Goal: Complete application form: Complete application form

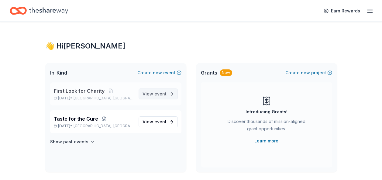
click at [163, 92] on span "event" at bounding box center [160, 93] width 12 height 5
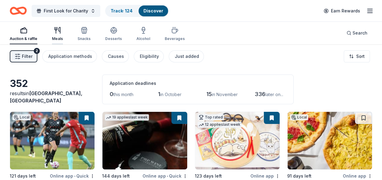
click at [57, 32] on icon "button" at bounding box center [57, 30] width 7 height 7
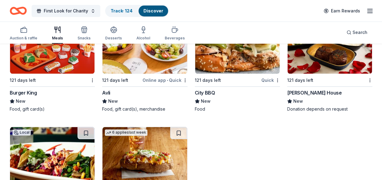
scroll to position [1432, 0]
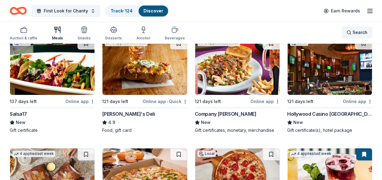
click at [364, 30] on span "Search" at bounding box center [359, 32] width 15 height 7
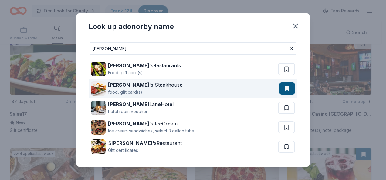
type input "perry"
click at [202, 90] on div "Perry 's St e akhous e food, gift card(s)" at bounding box center [185, 88] width 188 height 19
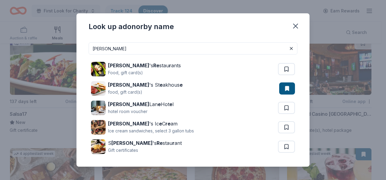
drag, startPoint x: 197, startPoint y: 53, endPoint x: 81, endPoint y: 49, distance: 116.4
click at [81, 49] on div "perry Perry 's Re stau r ants Food, gift card(s) Perry 's St e akhous e food, g…" at bounding box center [192, 102] width 233 height 129
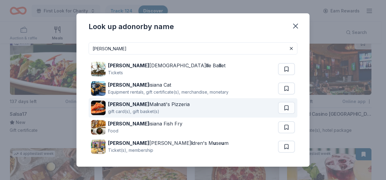
type input "lou"
click at [188, 110] on div "Lou Ma l nati's Pizzeria gift card(s), gift basket(s)" at bounding box center [184, 107] width 187 height 19
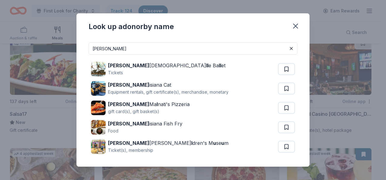
drag, startPoint x: 131, startPoint y: 50, endPoint x: 56, endPoint y: 47, distance: 74.1
click at [58, 47] on div "Look up a donor by name lou Lou isvi ll e Ba ll et Tickets Lou isiana Cat Equip…" at bounding box center [193, 90] width 386 height 180
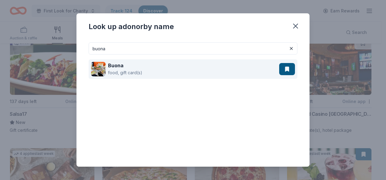
type input "buona"
click at [197, 67] on div "Buona food, gift card(s)" at bounding box center [185, 68] width 188 height 19
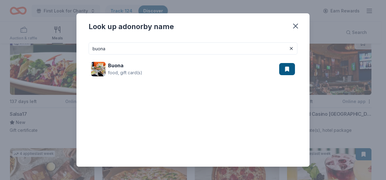
drag, startPoint x: 118, startPoint y: 46, endPoint x: 75, endPoint y: 46, distance: 43.4
click at [75, 46] on div "Look up a donor by name buona Buona food, gift card(s)" at bounding box center [193, 90] width 386 height 180
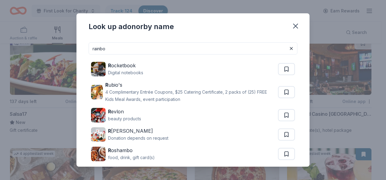
type input "rainbow"
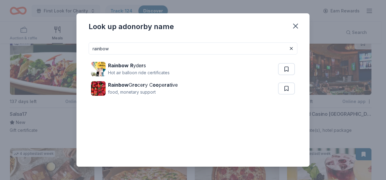
drag, startPoint x: 141, startPoint y: 49, endPoint x: 70, endPoint y: 48, distance: 70.4
click at [70, 48] on div "Look up a donor by name rainbow Rainbow R yde r s Hot air balloon ride certific…" at bounding box center [193, 90] width 386 height 180
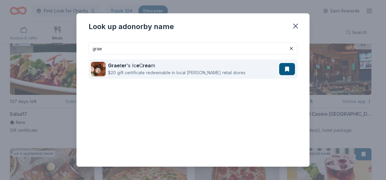
type input "grae"
click at [239, 64] on div "Grae t er 's Ic e C rea m $20 gift certificate redeemable in local Graeter's re…" at bounding box center [185, 68] width 188 height 19
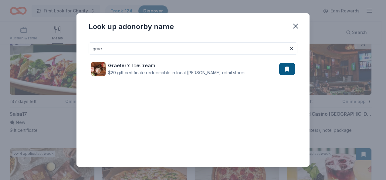
drag, startPoint x: 141, startPoint y: 48, endPoint x: 76, endPoint y: 46, distance: 65.0
click at [77, 46] on div "grae Grae t er 's Ic e C rea m $20 gift certificate redeemable in local Graeter…" at bounding box center [192, 102] width 233 height 129
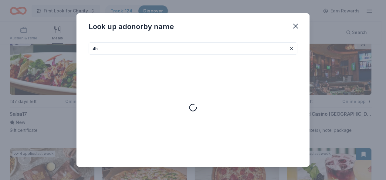
type input "4"
click at [144, 36] on div "Look up a donor by name" at bounding box center [192, 25] width 233 height 24
click at [127, 45] on input at bounding box center [193, 48] width 209 height 12
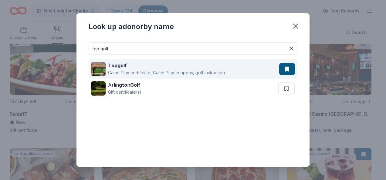
type input "top golf"
click at [231, 63] on div "Topgolf Game Play certificate, Game Play coupons, golf instruction" at bounding box center [185, 68] width 188 height 19
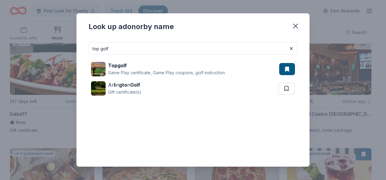
drag, startPoint x: 154, startPoint y: 48, endPoint x: 42, endPoint y: 41, distance: 111.9
click at [43, 42] on div "Look up a donor by name top golf Topgolf Game Play certificate, Game Play coupo…" at bounding box center [193, 90] width 386 height 180
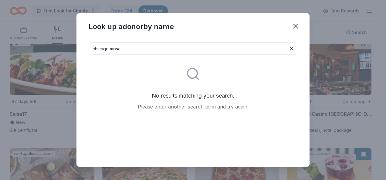
type input "chicago mosa"
drag, startPoint x: 125, startPoint y: 50, endPoint x: 38, endPoint y: 47, distance: 87.2
click at [39, 47] on div "Look up a donor by name chicago mosa No results matching your search. Please en…" at bounding box center [193, 90] width 386 height 180
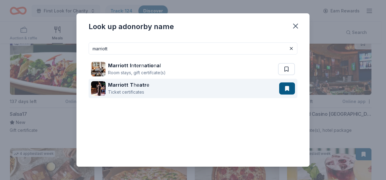
type input "marriott"
click at [178, 84] on div "Marriott T he atr e Ticket certificates" at bounding box center [185, 88] width 188 height 19
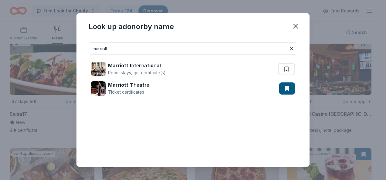
drag, startPoint x: 150, startPoint y: 49, endPoint x: 73, endPoint y: 49, distance: 76.8
click at [73, 49] on div "Look up a donor by name marriott Marriott I n t e r n atio n a l Room stays, gi…" at bounding box center [193, 90] width 386 height 180
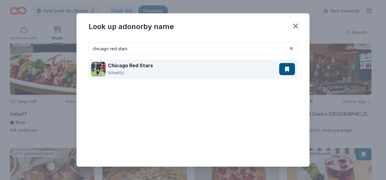
click at [182, 68] on div "Chicago Red Stars ticket(s)" at bounding box center [185, 68] width 188 height 19
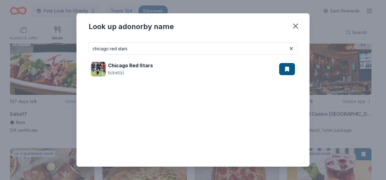
drag, startPoint x: 155, startPoint y: 50, endPoint x: 112, endPoint y: 46, distance: 43.3
click at [112, 46] on input "chicago red stars" at bounding box center [193, 48] width 209 height 12
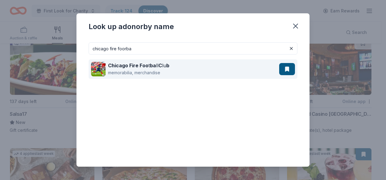
click at [214, 65] on div "Chicago Fire Foo t ba ll C lu b memorabilia, merchandise" at bounding box center [185, 68] width 188 height 19
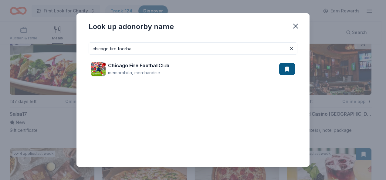
drag, startPoint x: 139, startPoint y: 51, endPoint x: 107, endPoint y: 48, distance: 31.4
click at [107, 50] on input "chicago fire foorba" at bounding box center [193, 48] width 209 height 12
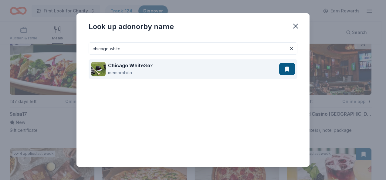
type input "chicago white"
click at [225, 67] on div "Chicago White S o x memorabilia" at bounding box center [185, 68] width 188 height 19
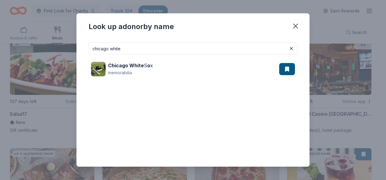
drag, startPoint x: 146, startPoint y: 53, endPoint x: 33, endPoint y: 45, distance: 113.2
click at [33, 46] on div "Look up a donor by name chicago white Chicago White S o x memorabilia" at bounding box center [193, 90] width 386 height 180
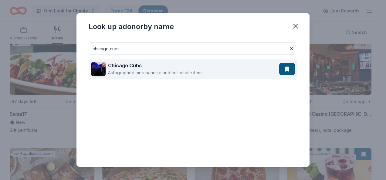
type input "chicago cubs"
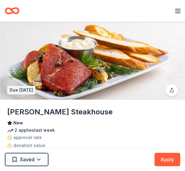
click at [135, 10] on div "First Look for Charity" at bounding box center [88, 11] width 167 height 14
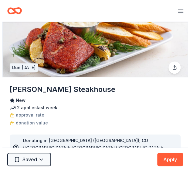
scroll to position [61, 0]
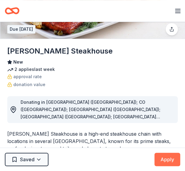
click at [165, 155] on button "Apply" at bounding box center [168, 158] width 26 height 13
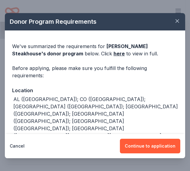
scroll to position [39, 0]
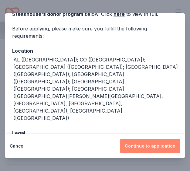
click at [163, 141] on button "Continue to application" at bounding box center [150, 145] width 60 height 15
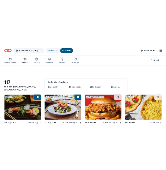
scroll to position [1432, 0]
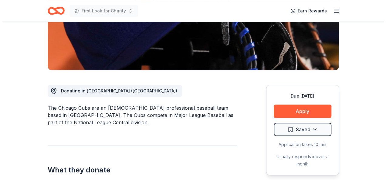
scroll to position [121, 0]
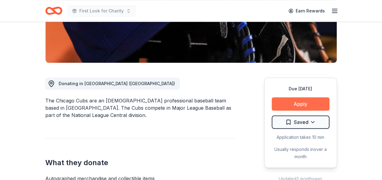
click at [305, 103] on button "Apply" at bounding box center [300, 103] width 58 height 13
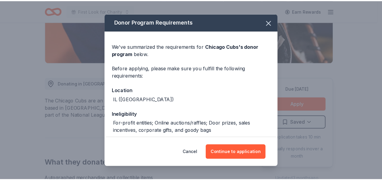
scroll to position [76, 0]
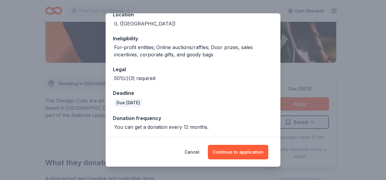
click at [359, 43] on div "Donor Program Requirements We've summarized the requirements for Chicago Cubs '…" at bounding box center [193, 90] width 386 height 180
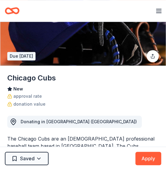
scroll to position [91, 0]
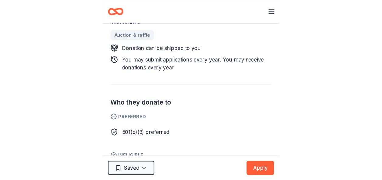
scroll to position [304, 0]
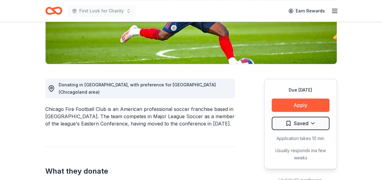
scroll to position [121, 0]
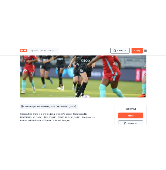
scroll to position [91, 0]
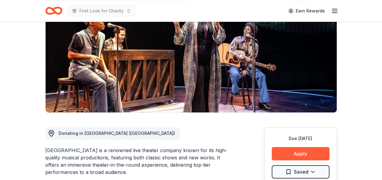
scroll to position [91, 0]
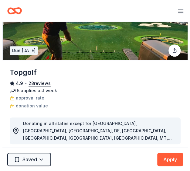
scroll to position [61, 0]
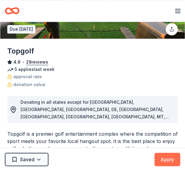
click at [177, 164] on button "Apply" at bounding box center [168, 158] width 26 height 13
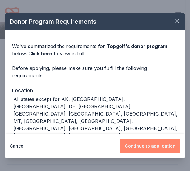
click at [155, 149] on button "Continue to application" at bounding box center [150, 145] width 60 height 15
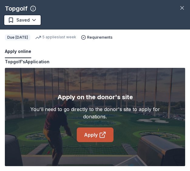
click at [104, 132] on icon at bounding box center [103, 133] width 3 height 3
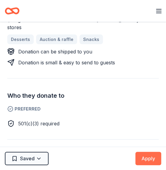
click at [150, 162] on button "Apply" at bounding box center [148, 158] width 26 height 13
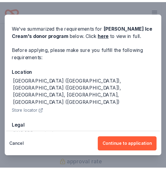
scroll to position [34, 0]
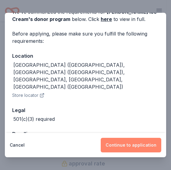
click at [138, 142] on button "Continue to application" at bounding box center [130, 145] width 60 height 15
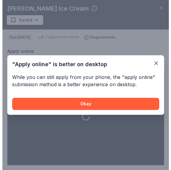
scroll to position [228, 0]
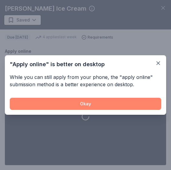
click at [102, 104] on button "Okay" at bounding box center [85, 104] width 151 height 12
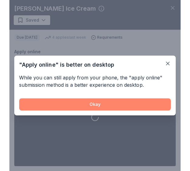
scroll to position [221, 0]
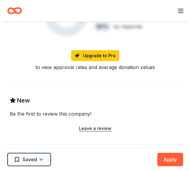
scroll to position [395, 0]
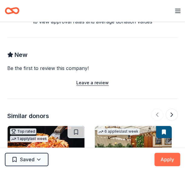
click at [174, 154] on button "Apply" at bounding box center [168, 158] width 26 height 13
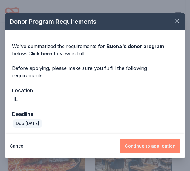
click at [170, 140] on button "Continue to application" at bounding box center [150, 145] width 60 height 15
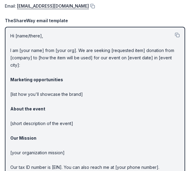
scroll to position [30, 0]
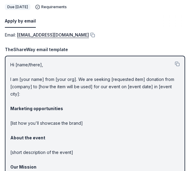
click at [25, 67] on p "Hi [name/there], I am [your name] from [your org]. We are seeking [requested it…" at bounding box center [94, 141] width 169 height 160
click at [175, 63] on button at bounding box center [177, 63] width 5 height 5
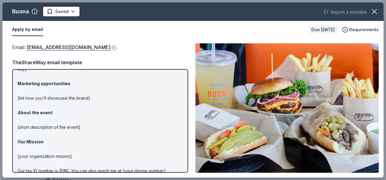
scroll to position [67, 0]
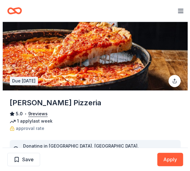
scroll to position [91, 0]
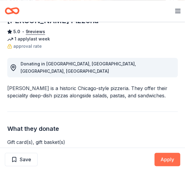
click at [174, 155] on button "Apply" at bounding box center [168, 158] width 26 height 13
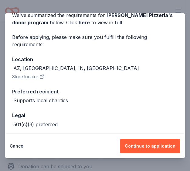
scroll to position [57, 0]
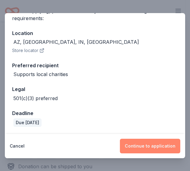
click at [161, 151] on button "Continue to application" at bounding box center [150, 145] width 60 height 15
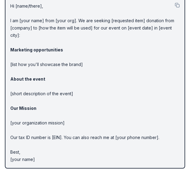
scroll to position [91, 0]
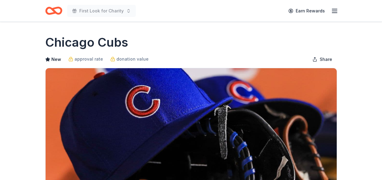
scroll to position [91, 0]
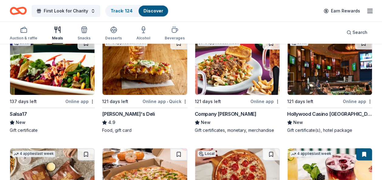
scroll to position [1432, 0]
